Goal: Navigation & Orientation: Find specific page/section

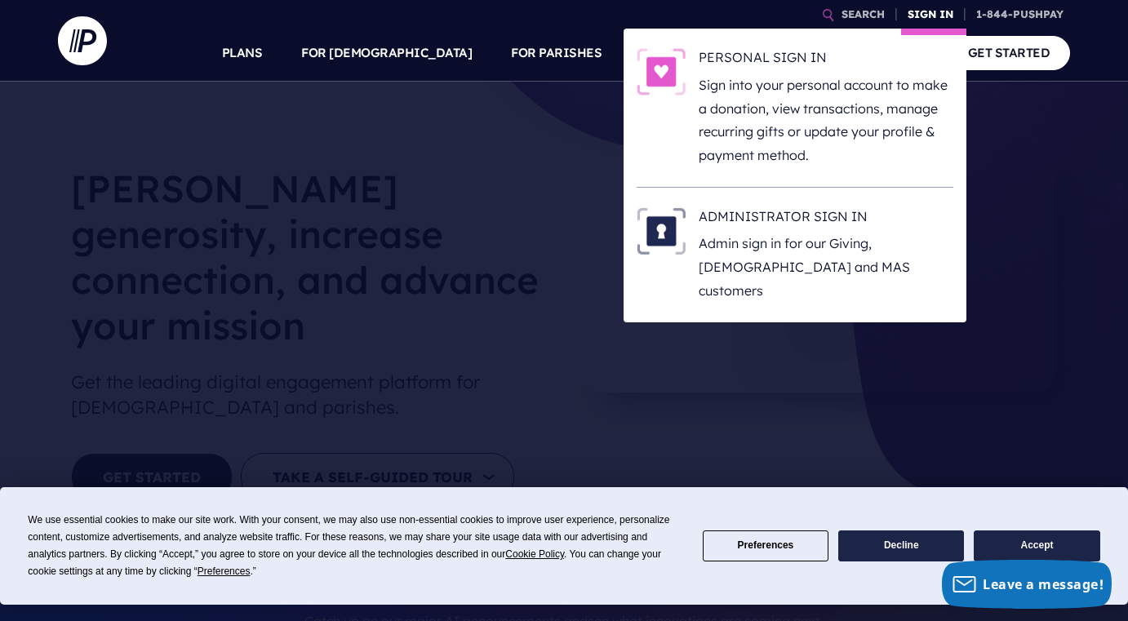
click at [921, 12] on link "SIGN IN" at bounding box center [930, 14] width 59 height 29
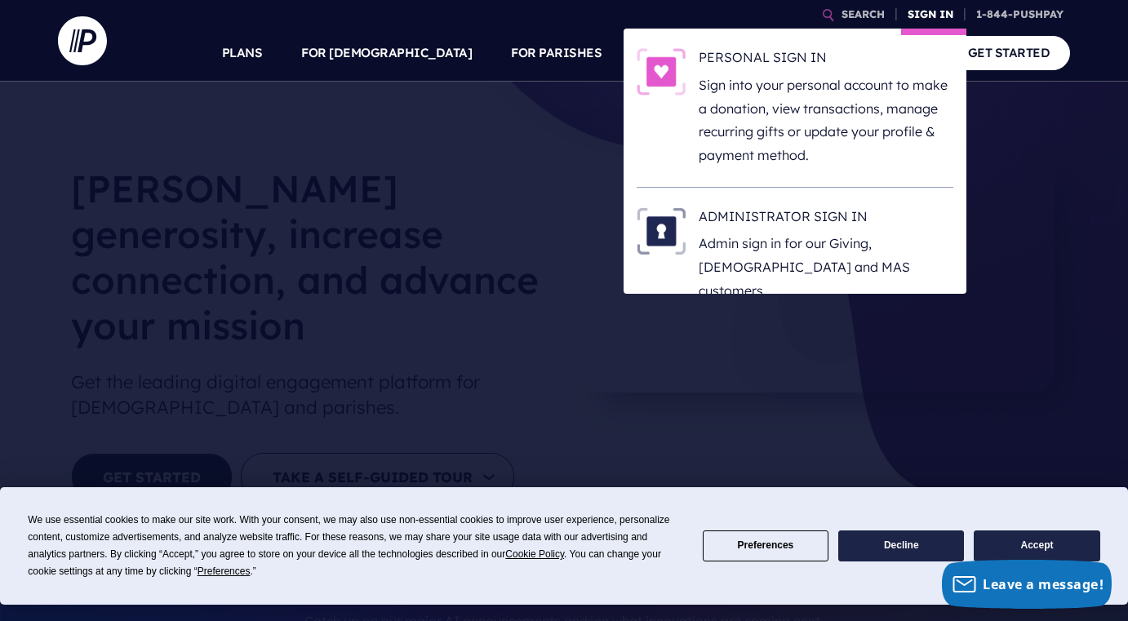
click at [922, 9] on link "SIGN IN" at bounding box center [930, 14] width 59 height 29
click at [928, 12] on link "SIGN IN" at bounding box center [930, 14] width 59 height 29
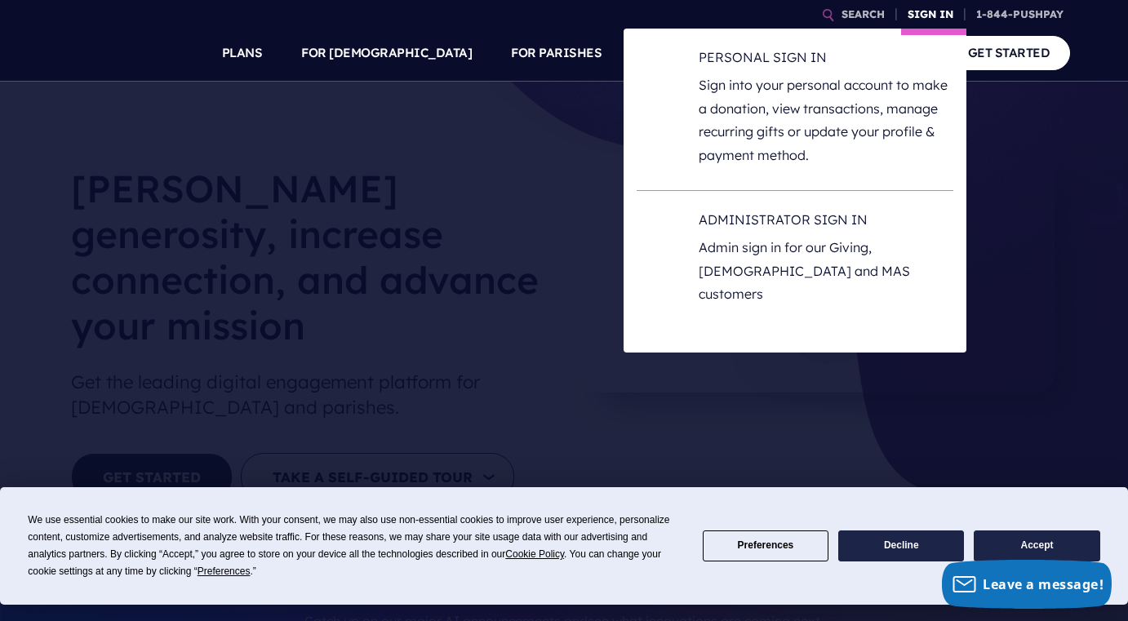
click at [929, 18] on link "SIGN IN" at bounding box center [930, 14] width 59 height 29
click at [928, 10] on link "SIGN IN" at bounding box center [930, 14] width 59 height 29
click at [922, 11] on link "SIGN IN" at bounding box center [930, 14] width 59 height 29
click at [917, 11] on link "SIGN IN" at bounding box center [930, 14] width 59 height 29
click at [920, 15] on link "SIGN IN" at bounding box center [930, 14] width 59 height 29
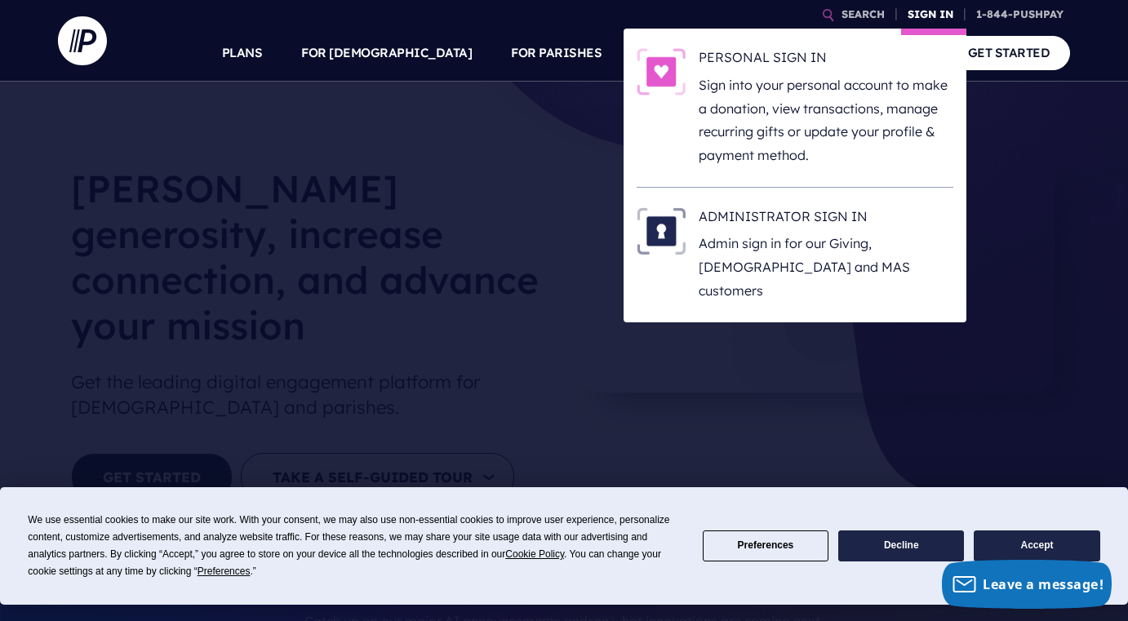
click at [942, 8] on link "SIGN IN" at bounding box center [930, 14] width 59 height 29
click at [784, 207] on h6 "ADMINISTRATOR SIGN IN" at bounding box center [825, 219] width 255 height 24
